Goal: Information Seeking & Learning: Understand process/instructions

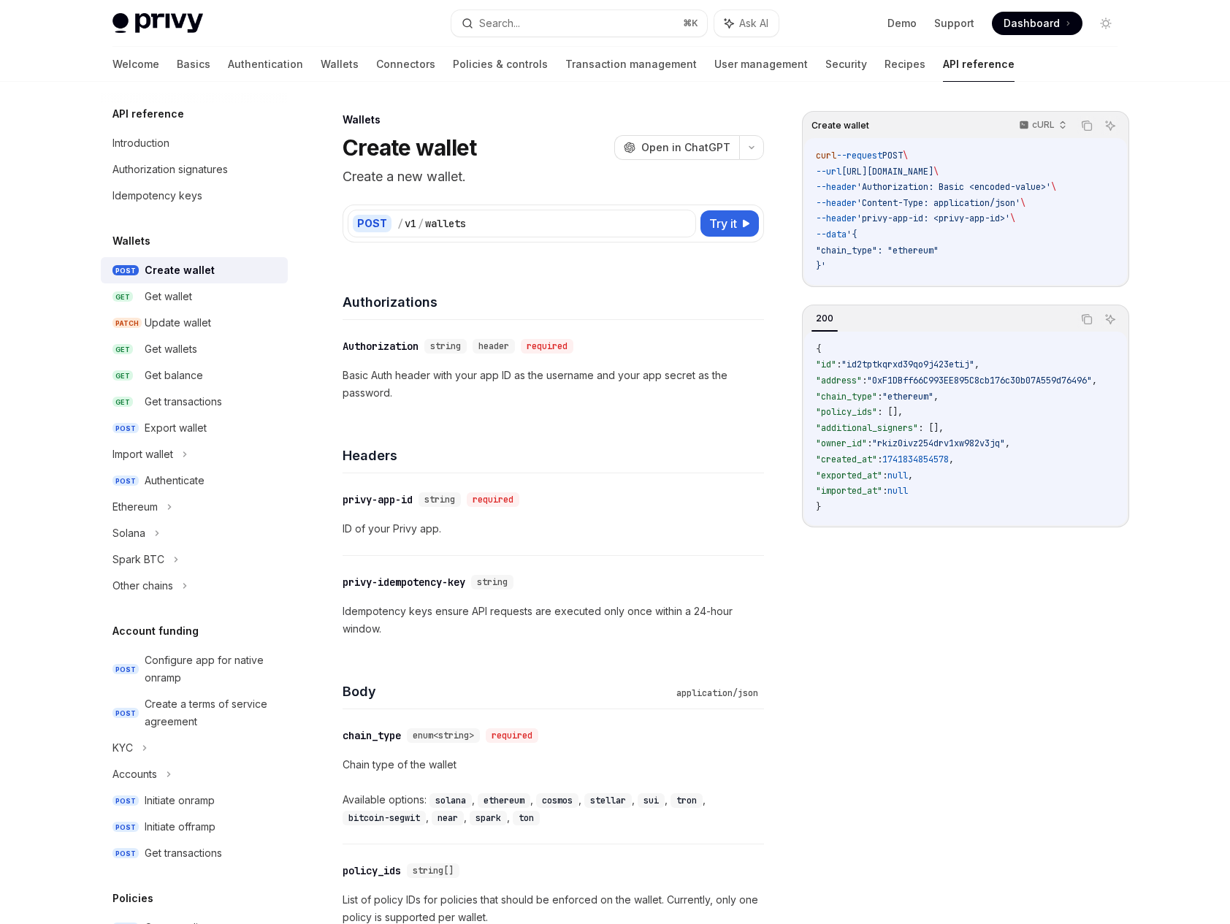
click at [175, 24] on img at bounding box center [158, 23] width 91 height 20
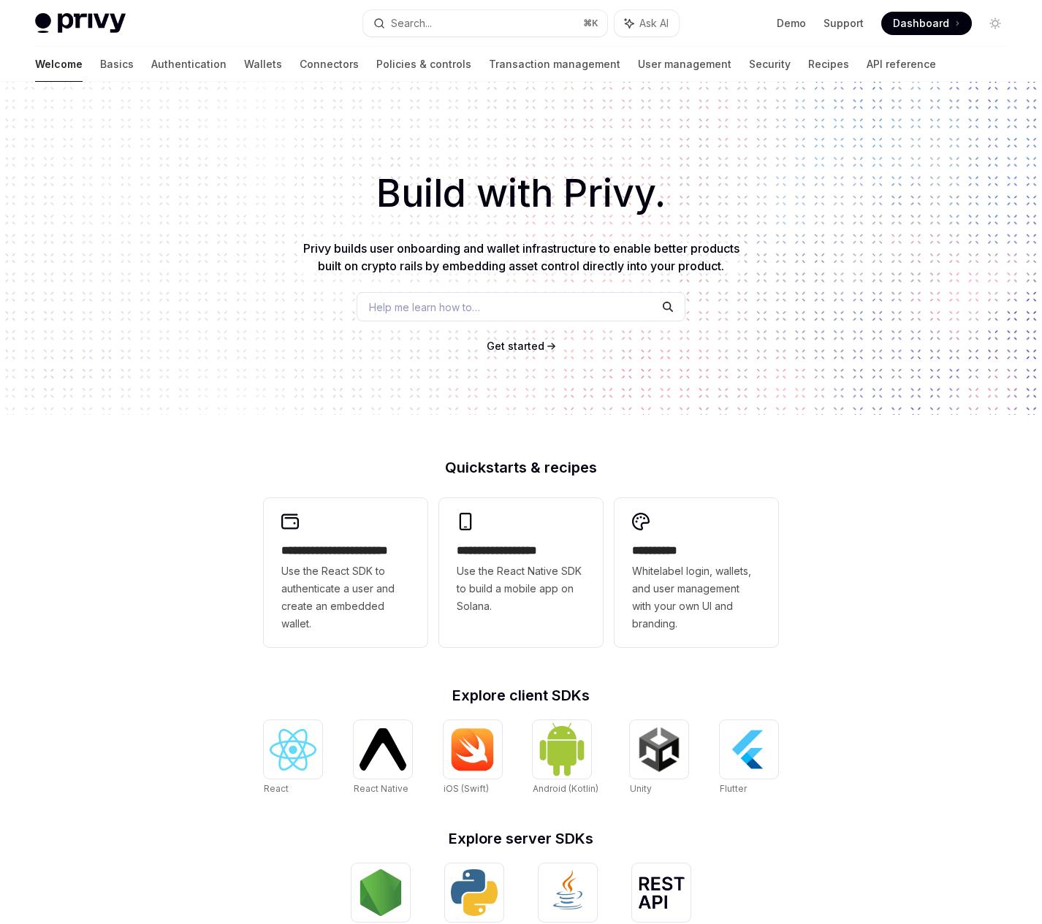
type textarea "*"
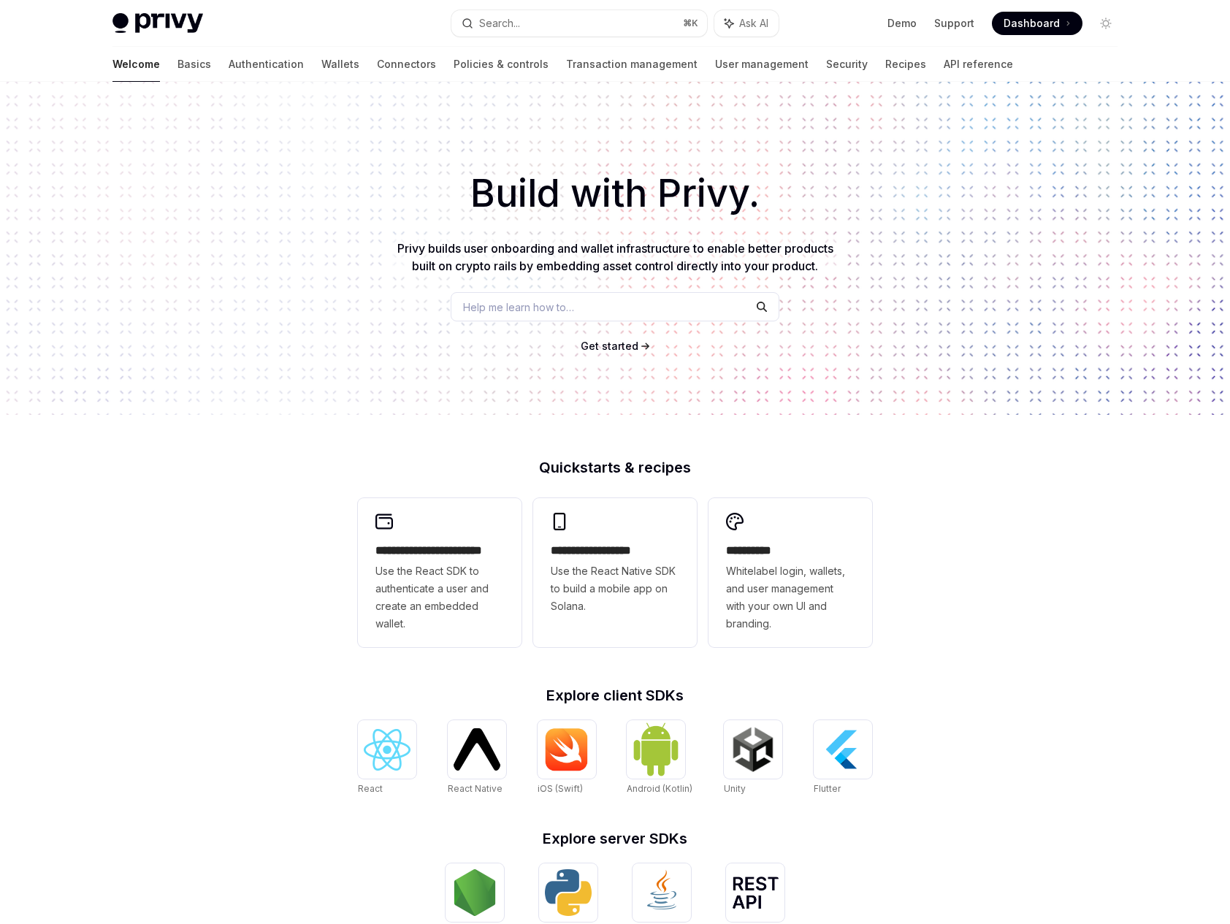
click at [227, 732] on div "**********" at bounding box center [615, 622] width 1230 height 1080
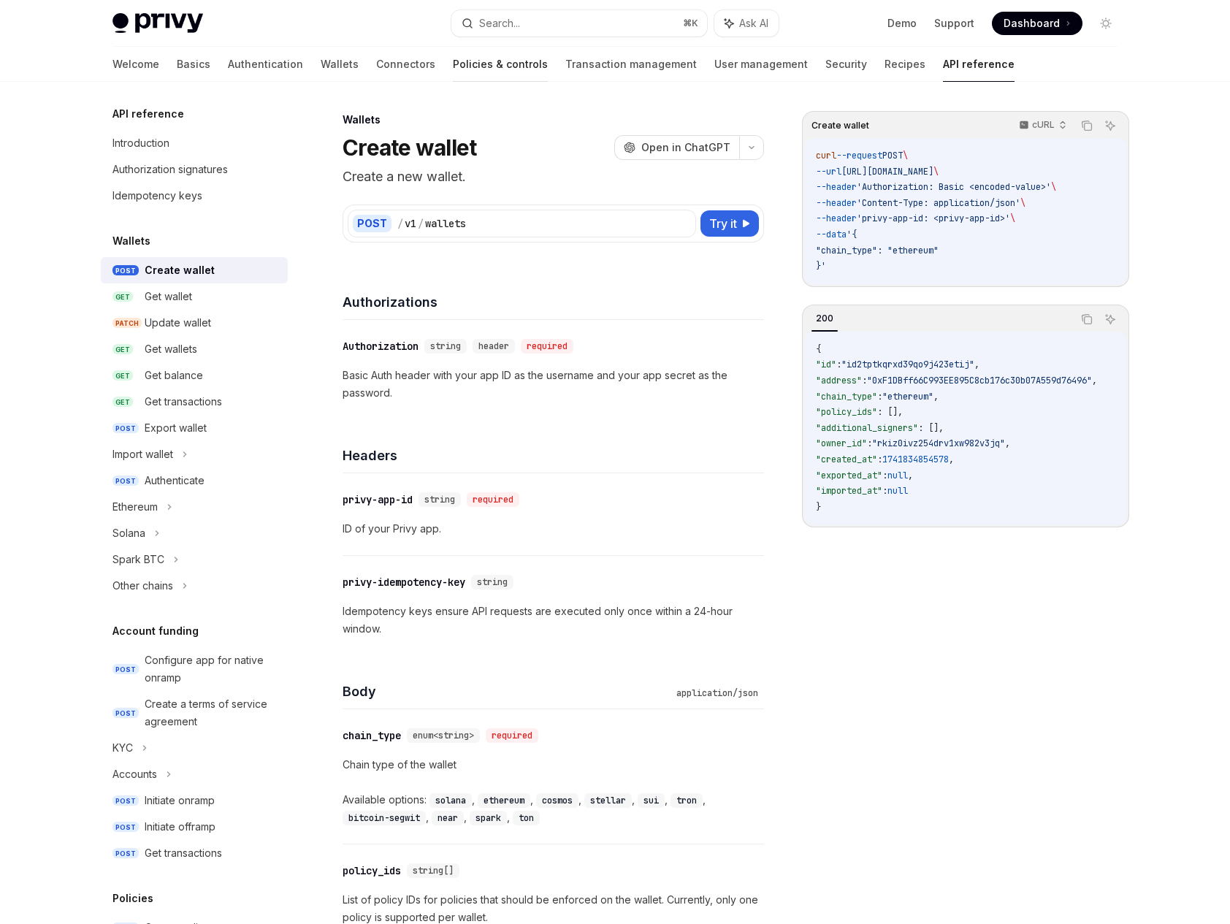
click at [453, 65] on link "Policies & controls" at bounding box center [500, 64] width 95 height 35
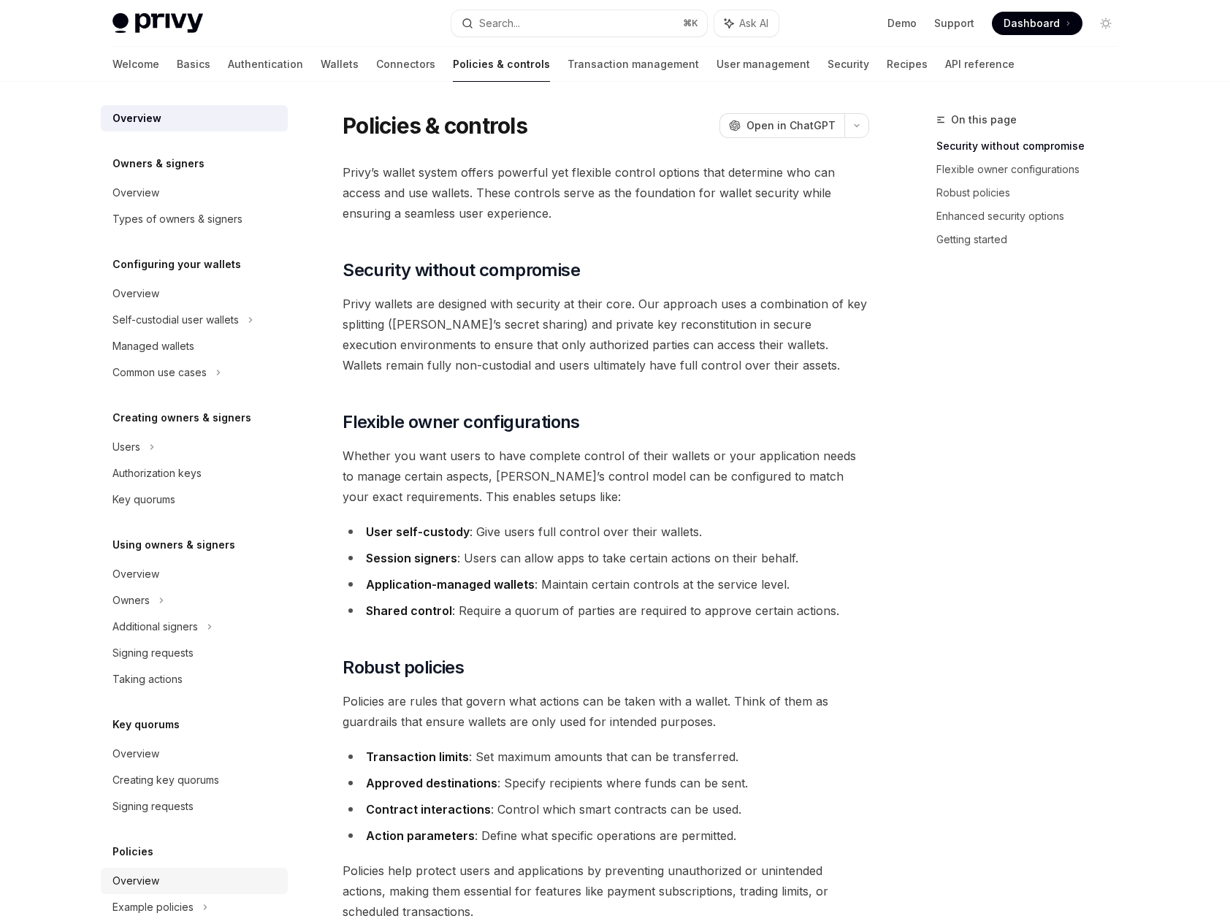
scroll to position [104, 0]
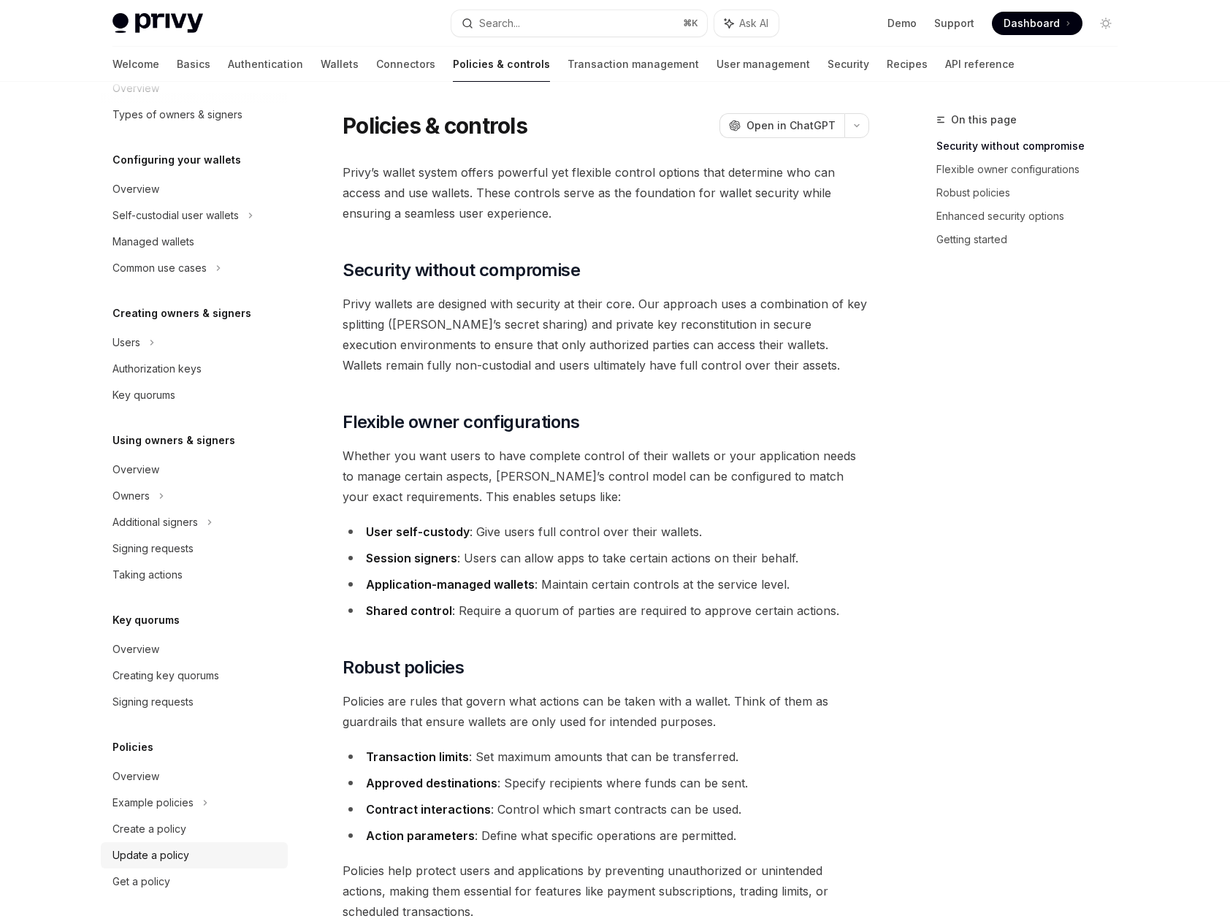
click at [145, 861] on div "Update a policy" at bounding box center [151, 856] width 77 height 18
click at [189, 224] on div "Example policies" at bounding box center [176, 216] width 126 height 18
type textarea "*"
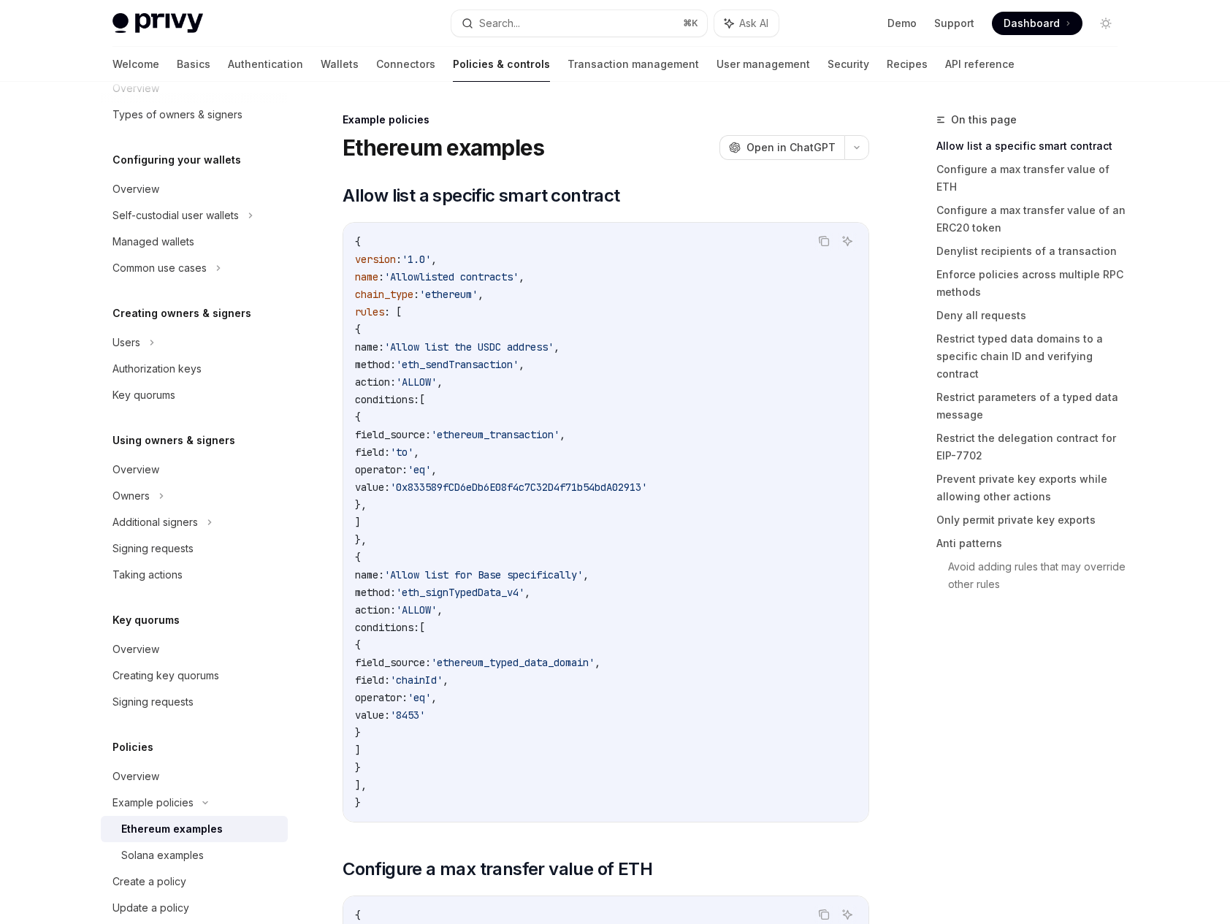
click at [692, 568] on code "{ version : '1.0' , name : 'Allowlisted contracts' , chain_type : 'ethereum' , …" at bounding box center [606, 522] width 502 height 579
click at [1003, 332] on link "Restrict typed data domains to a specific chain ID and verifying contract" at bounding box center [1033, 356] width 193 height 58
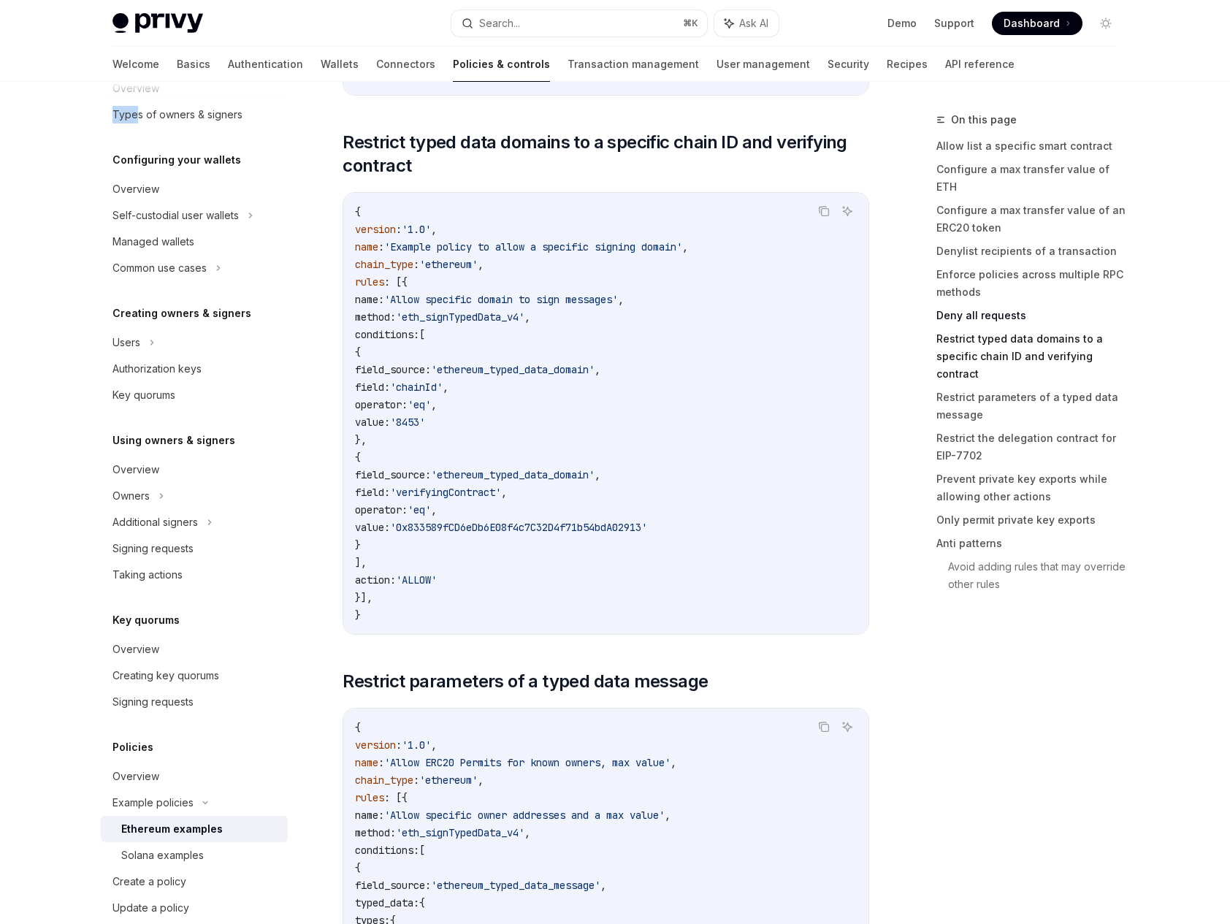
scroll to position [3665, 0]
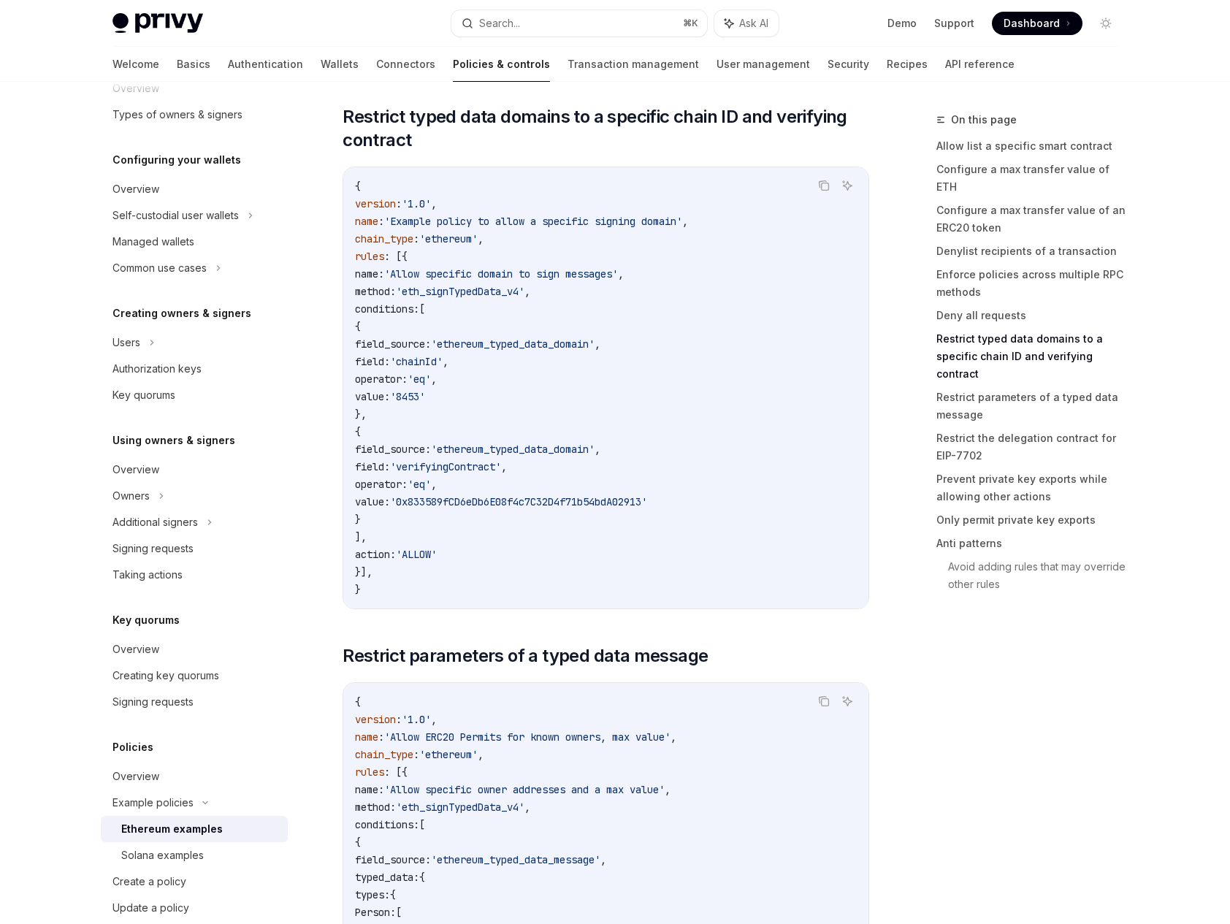
click at [501, 468] on span "'verifyingContract'" at bounding box center [445, 466] width 111 height 13
click at [590, 452] on span "'ethereum_typed_data_domain'" at bounding box center [513, 449] width 164 height 13
click at [501, 473] on span "'verifyingContract'" at bounding box center [445, 466] width 111 height 13
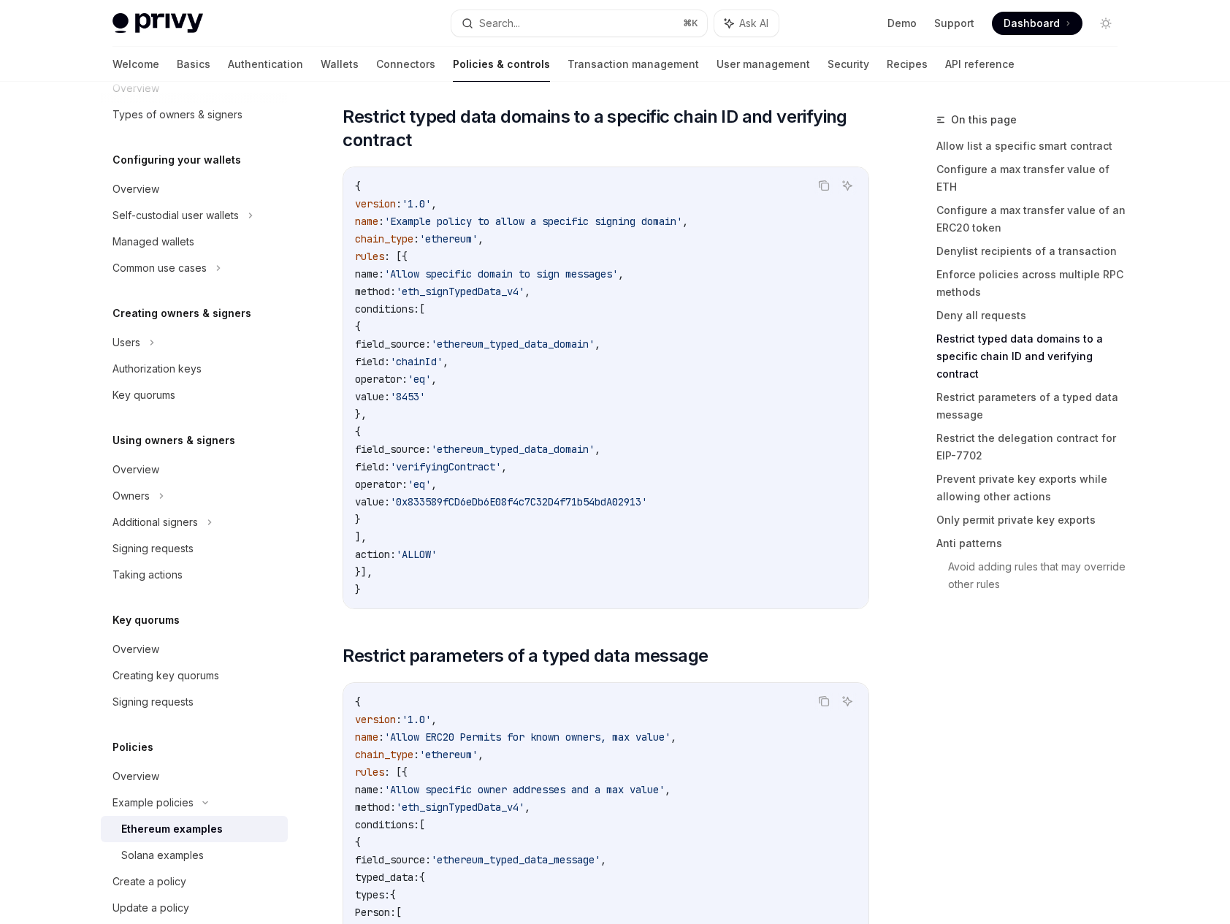
click at [597, 439] on code "{ version : '1.0' , name : 'Example policy to allow a specific signing domain' …" at bounding box center [606, 388] width 502 height 421
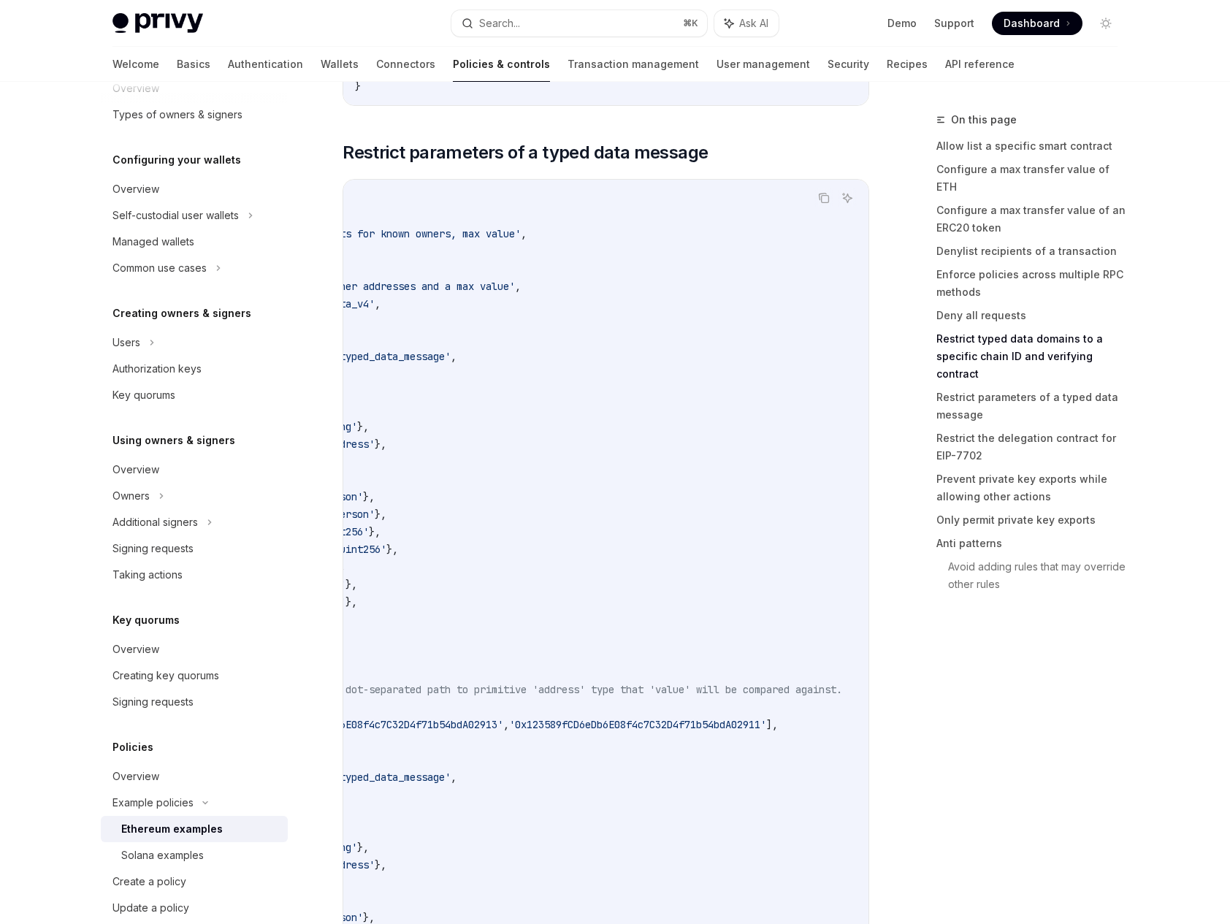
scroll to position [0, 0]
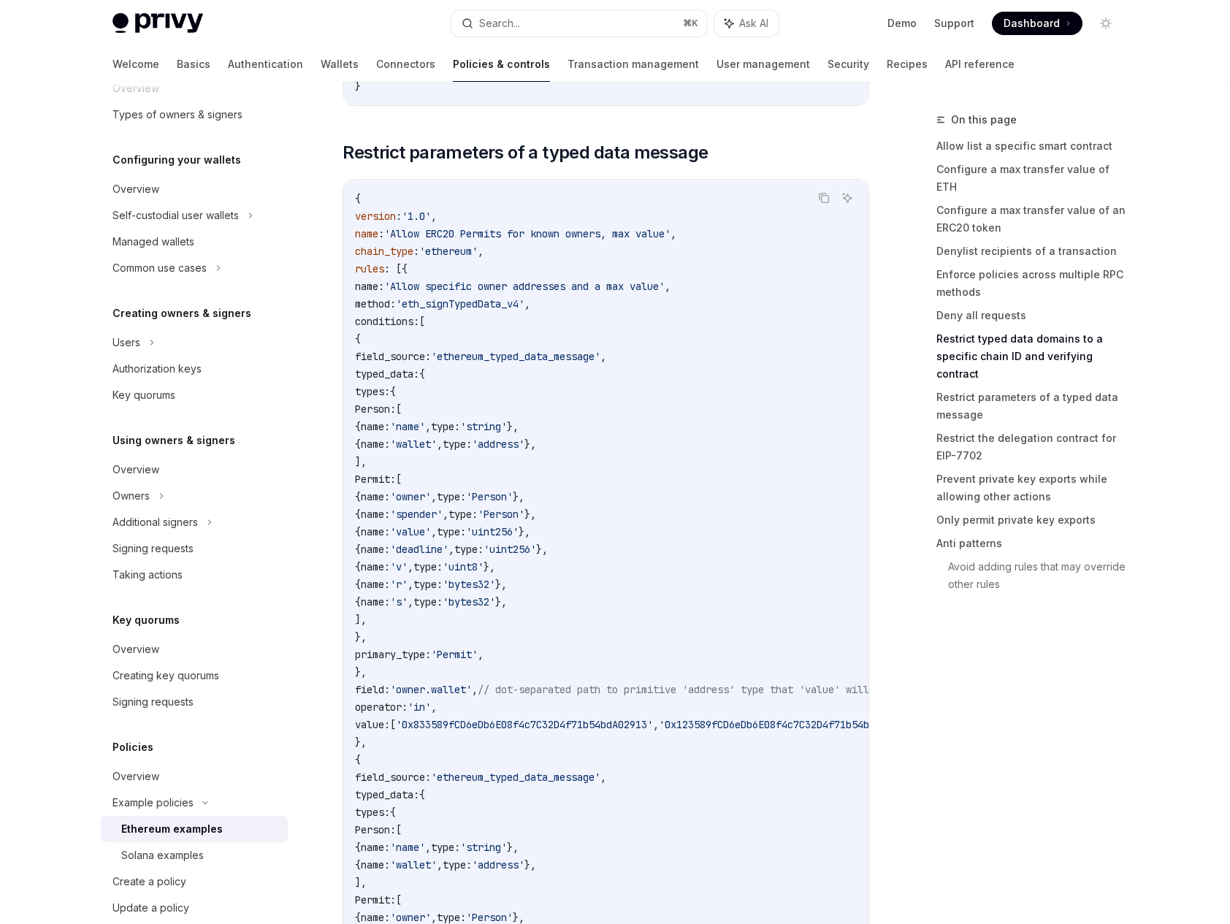
click at [472, 689] on span "'owner.wallet'" at bounding box center [431, 689] width 82 height 13
click at [472, 691] on span "'owner.wallet'" at bounding box center [431, 689] width 82 height 13
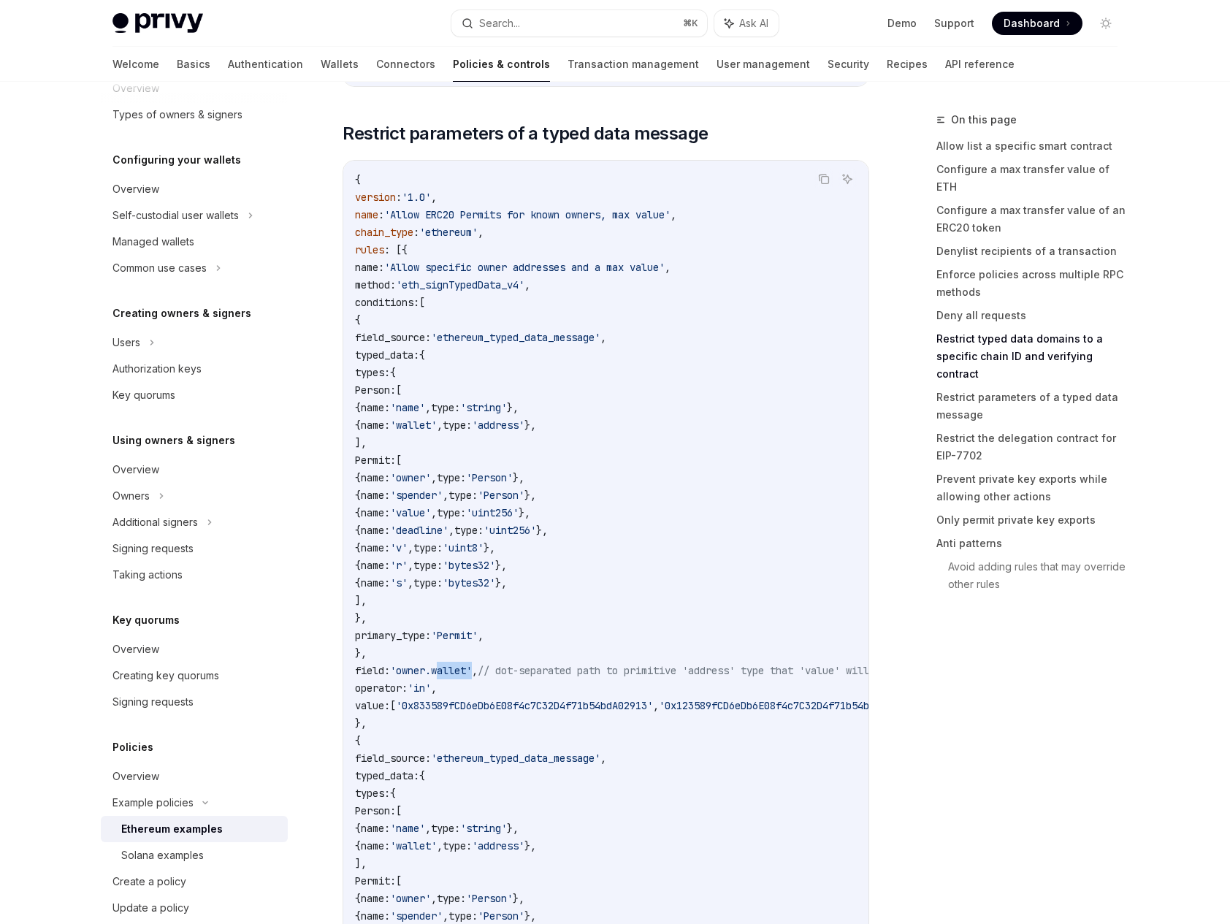
scroll to position [4170, 0]
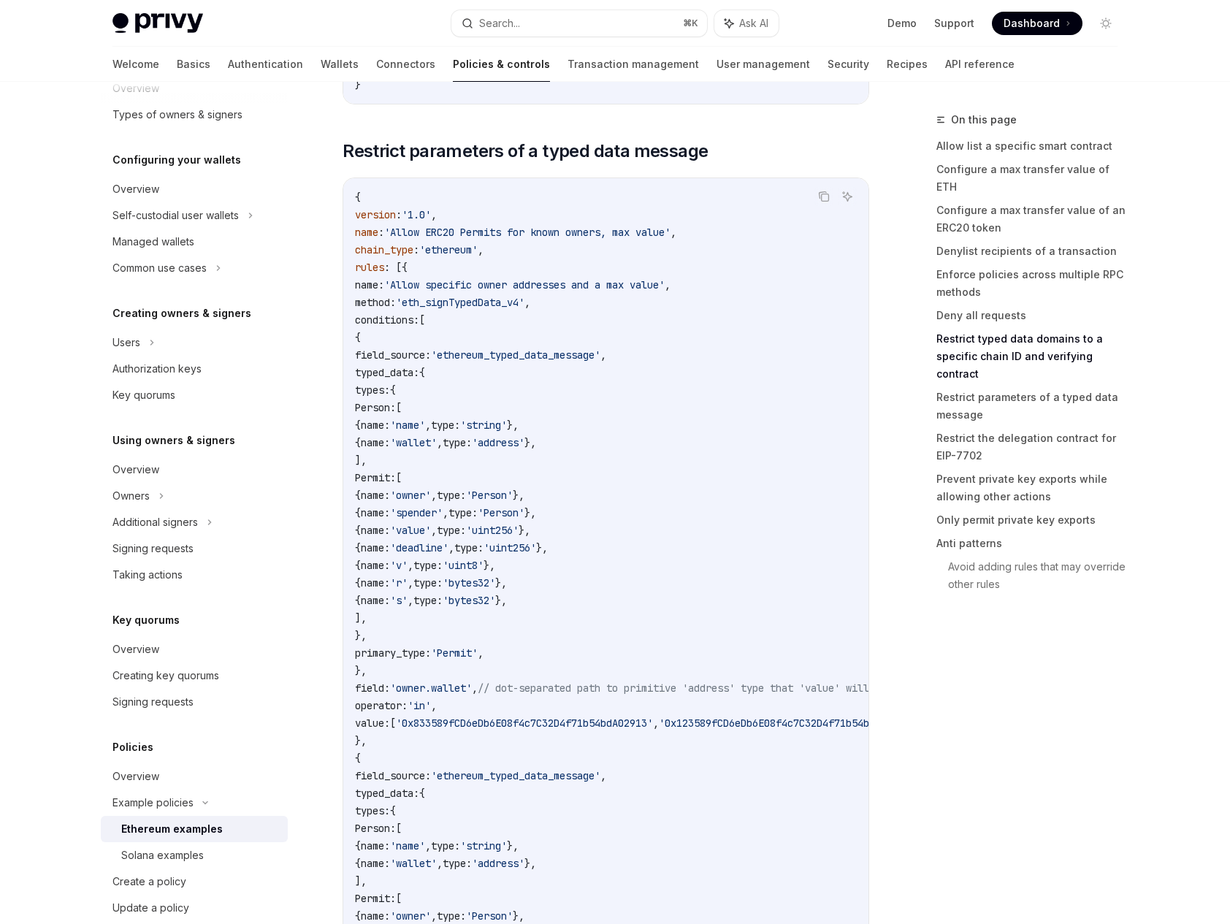
click at [596, 719] on code "{ version : '1.0' , name : 'Allow ERC20 Permits for known owners, max value' , …" at bounding box center [691, 715] width 672 height 1052
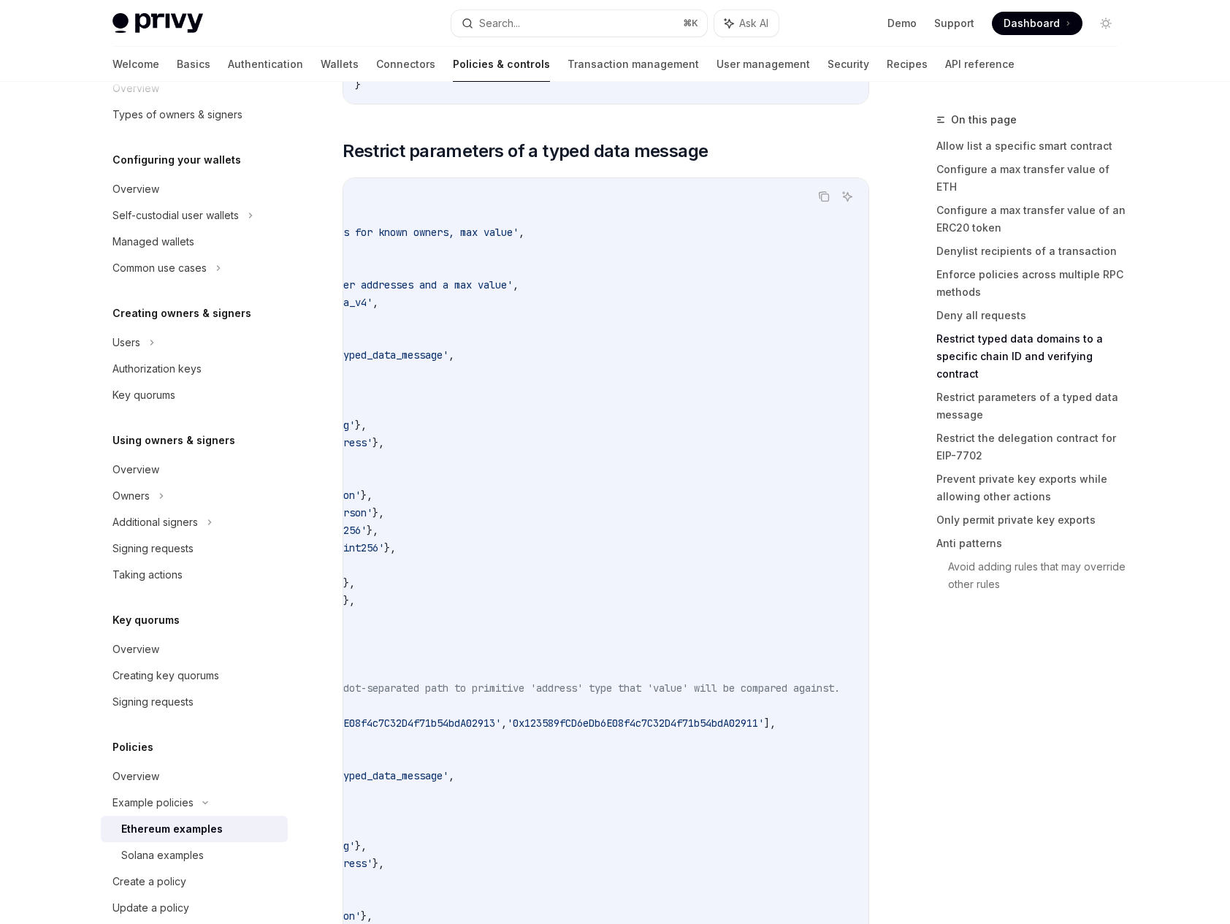
scroll to position [0, 145]
drag, startPoint x: 575, startPoint y: 699, endPoint x: 669, endPoint y: 700, distance: 94.3
click at [669, 695] on span "// dot-separated path to primitive 'address' type that 'value' will be compared…" at bounding box center [590, 688] width 514 height 13
drag, startPoint x: 700, startPoint y: 700, endPoint x: 573, endPoint y: 699, distance: 127.1
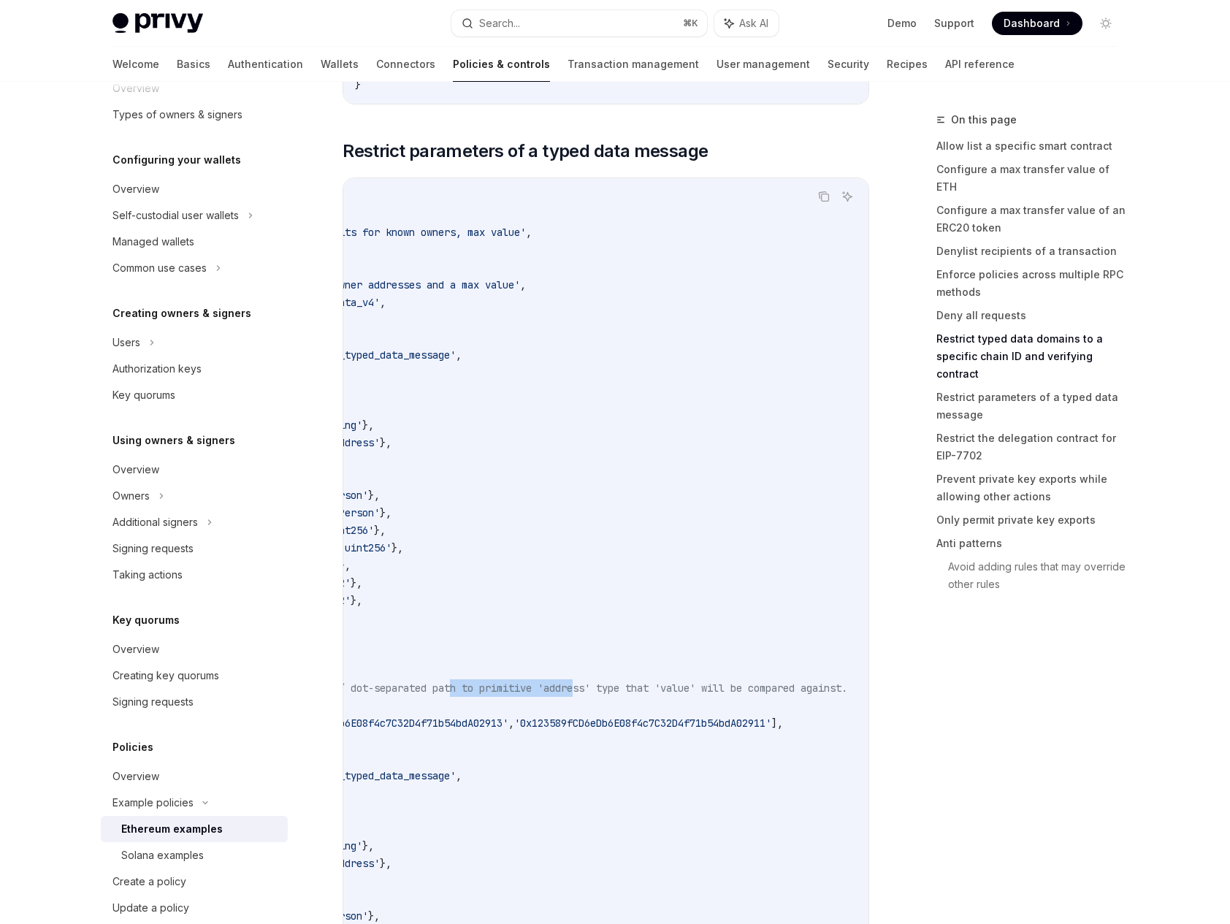
click at [573, 695] on span "// dot-separated path to primitive 'address' type that 'value' will be compared…" at bounding box center [590, 688] width 514 height 13
drag, startPoint x: 573, startPoint y: 699, endPoint x: 700, endPoint y: 699, distance: 127.1
click at [699, 695] on span "// dot-separated path to primitive 'address' type that 'value' will be compared…" at bounding box center [590, 688] width 514 height 13
click at [700, 695] on span "// dot-separated path to primitive 'address' type that 'value' will be compared…" at bounding box center [590, 688] width 514 height 13
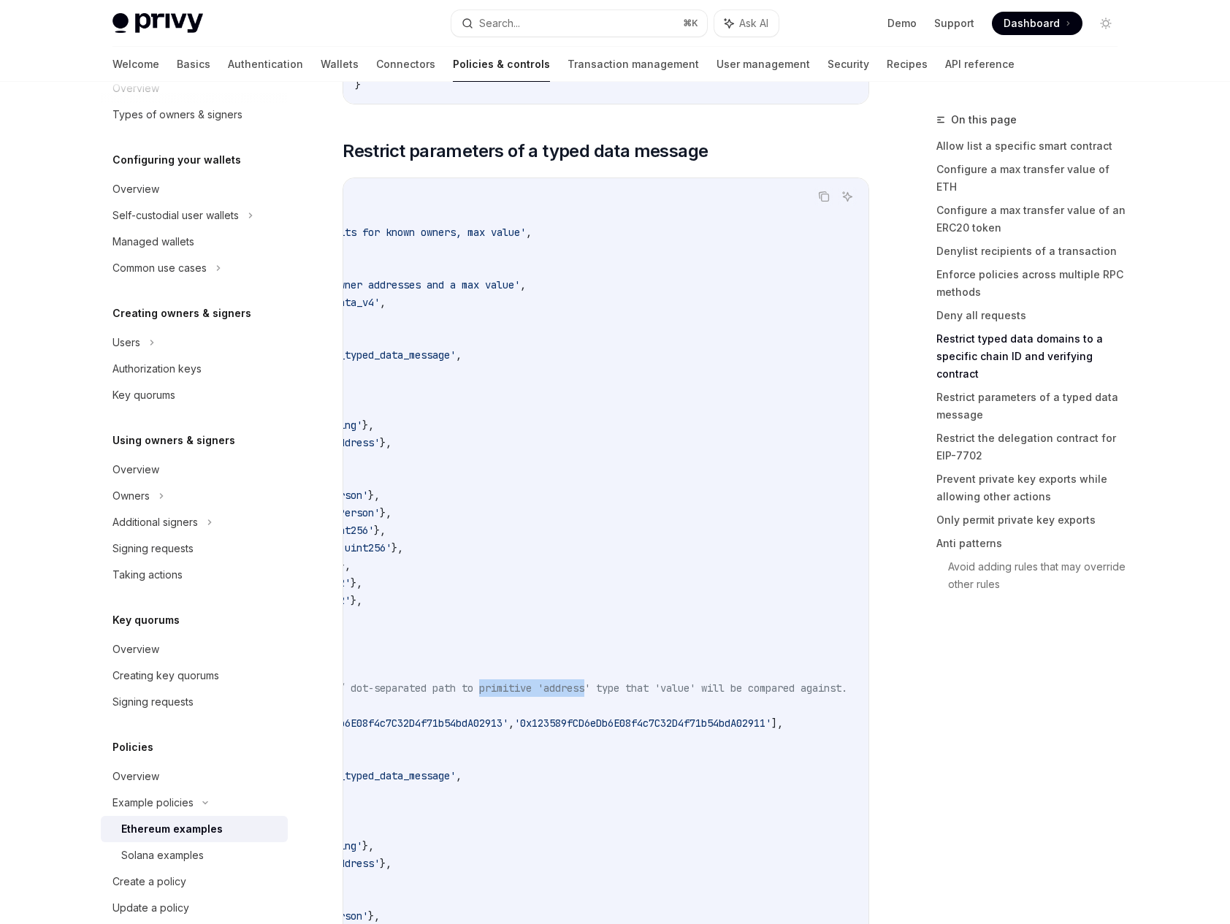
drag, startPoint x: 700, startPoint y: 699, endPoint x: 631, endPoint y: 696, distance: 69.5
click at [631, 695] on span "// dot-separated path to primitive 'address' type that 'value' will be compared…" at bounding box center [590, 688] width 514 height 13
drag, startPoint x: 657, startPoint y: 690, endPoint x: 600, endPoint y: 690, distance: 57.0
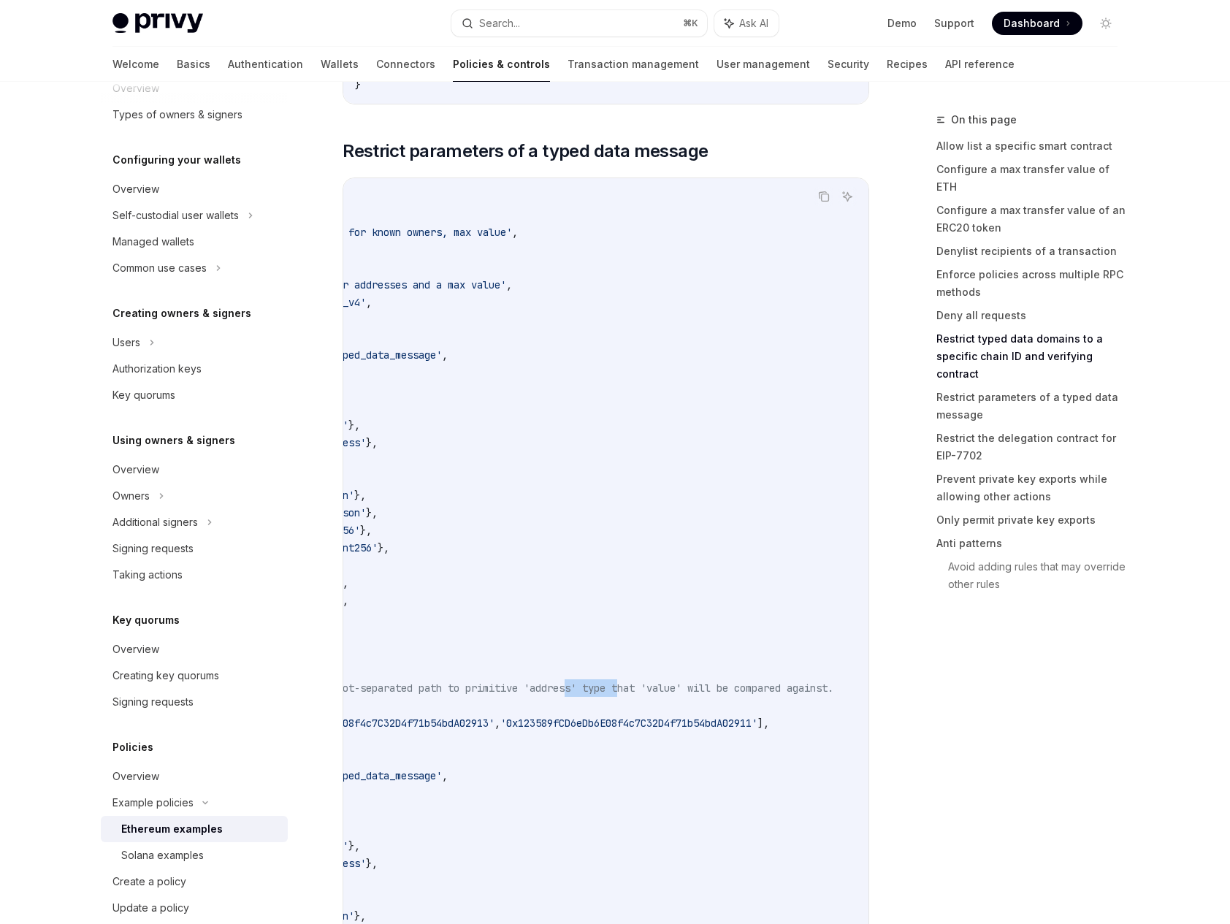
click at [600, 690] on span "// dot-separated path to primitive 'address' type that 'value' will be compared…" at bounding box center [576, 688] width 514 height 13
click at [599, 690] on span "// dot-separated path to primitive 'address' type that 'value' will be compared…" at bounding box center [576, 688] width 514 height 13
drag, startPoint x: 599, startPoint y: 690, endPoint x: 671, endPoint y: 690, distance: 71.6
click at [669, 690] on span "// dot-separated path to primitive 'address' type that 'value' will be compared…" at bounding box center [576, 688] width 514 height 13
click at [671, 690] on span "// dot-separated path to primitive 'address' type that 'value' will be compared…" at bounding box center [576, 688] width 514 height 13
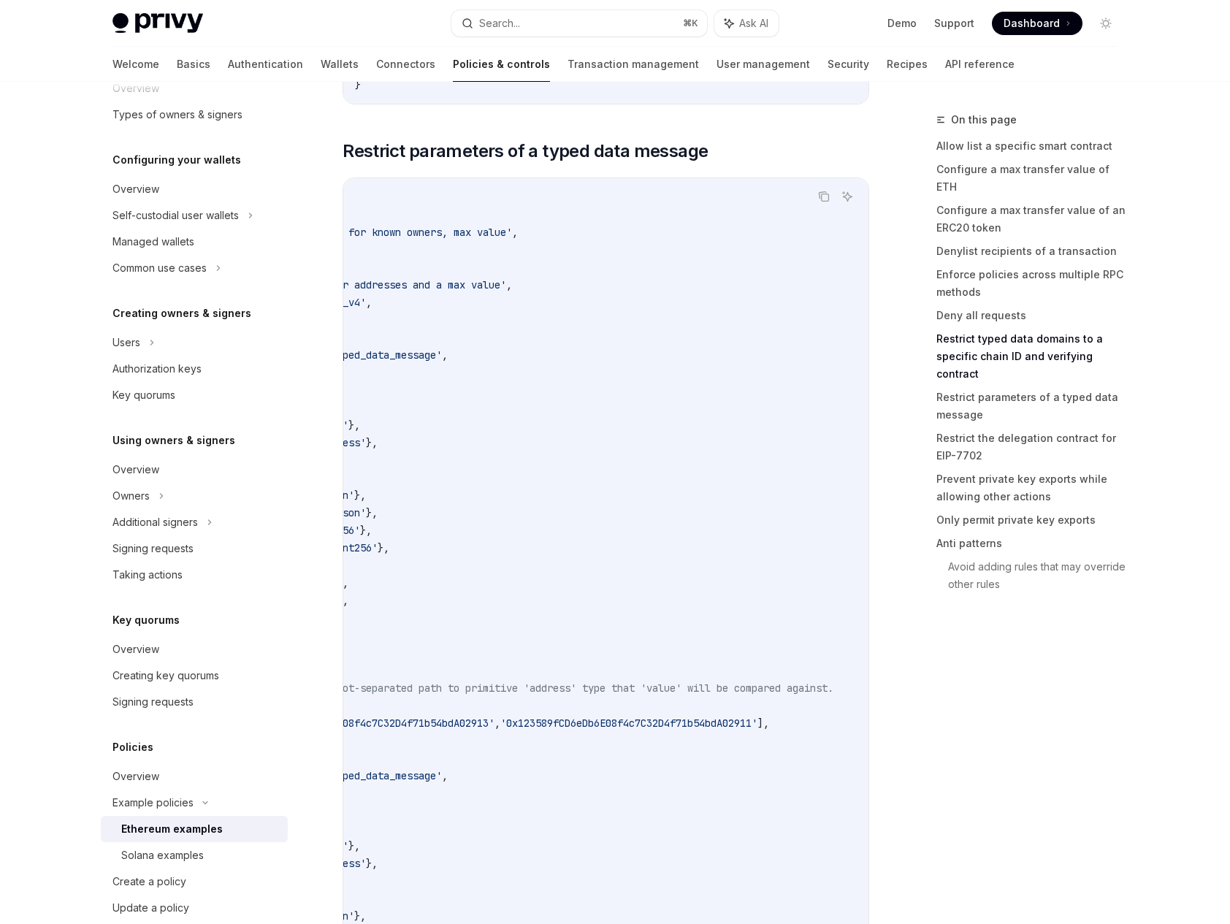
scroll to position [0, 0]
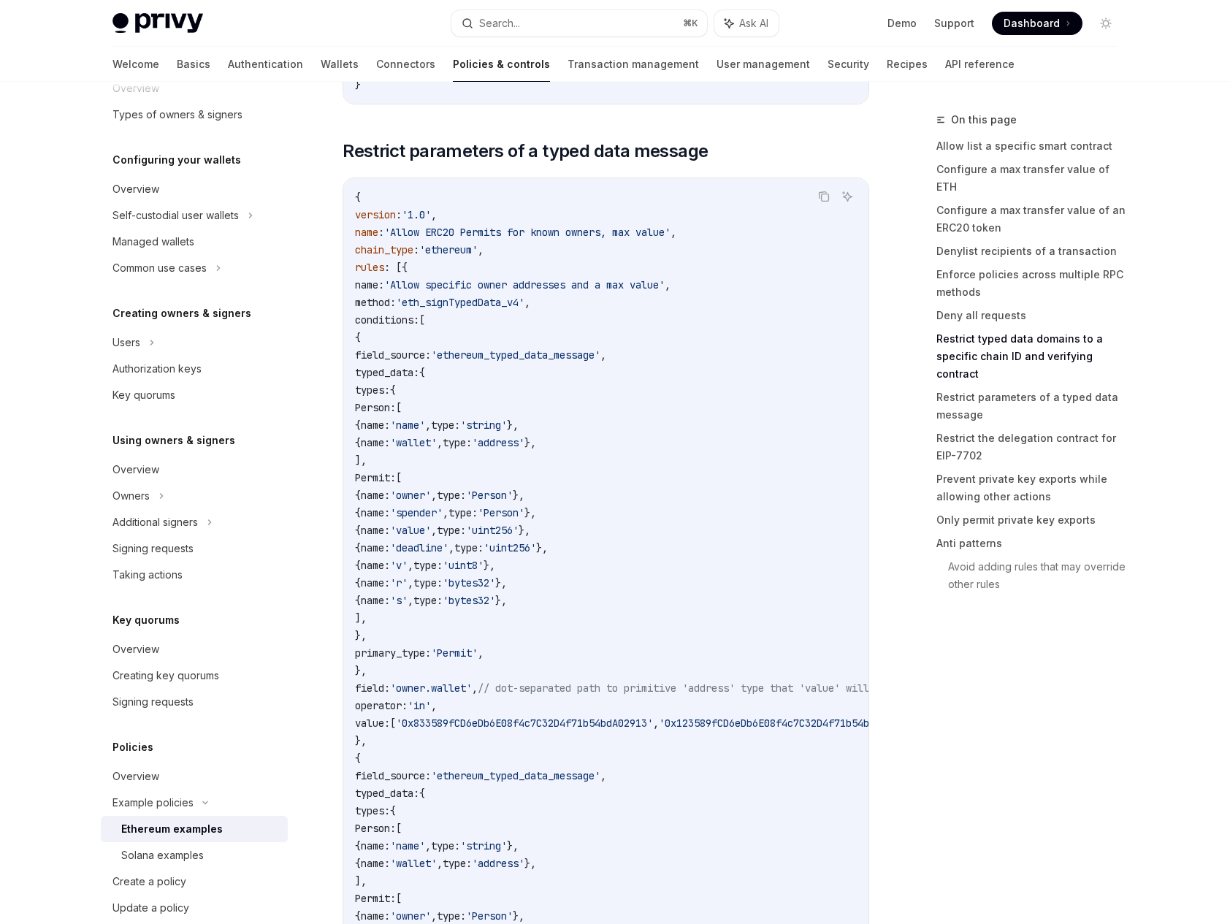
click at [472, 695] on span "'owner.wallet'" at bounding box center [431, 688] width 82 height 13
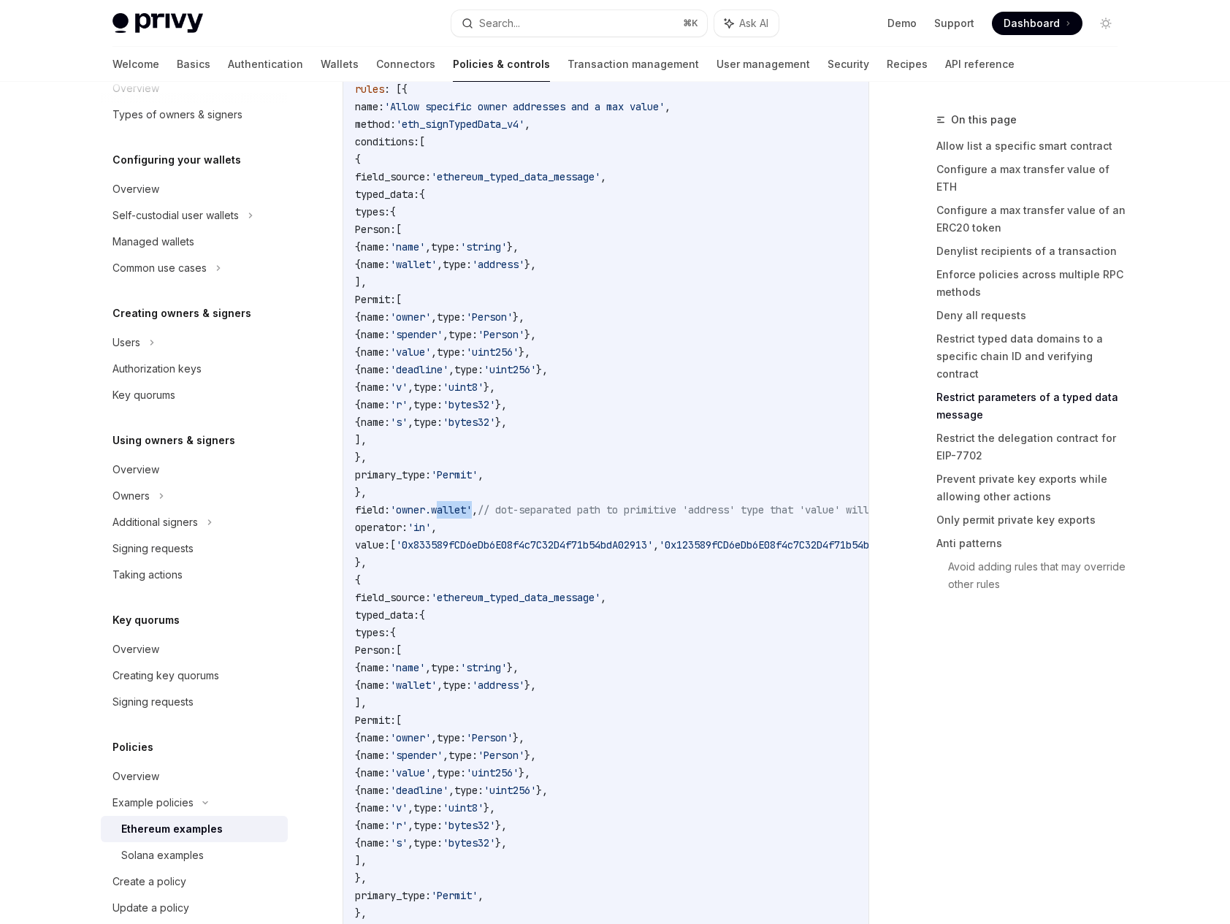
scroll to position [4344, 0]
